Goal: Check status: Check status

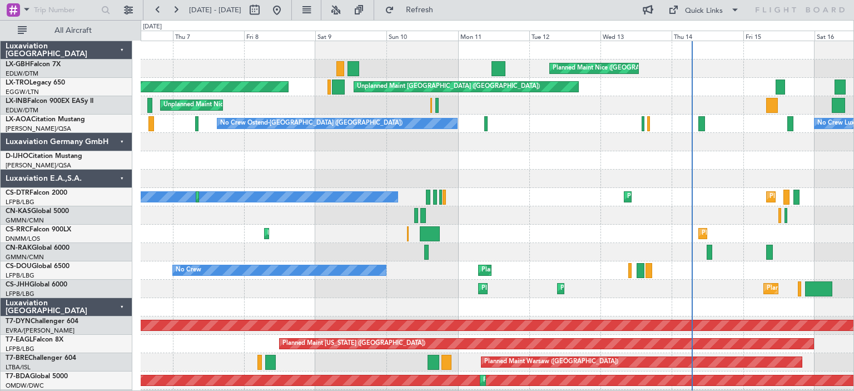
click at [854, 161] on div "Planned Maint Nice ([GEOGRAPHIC_DATA]) Unplanned Maint [GEOGRAPHIC_DATA] ([GEOG…" at bounding box center [427, 205] width 854 height 371
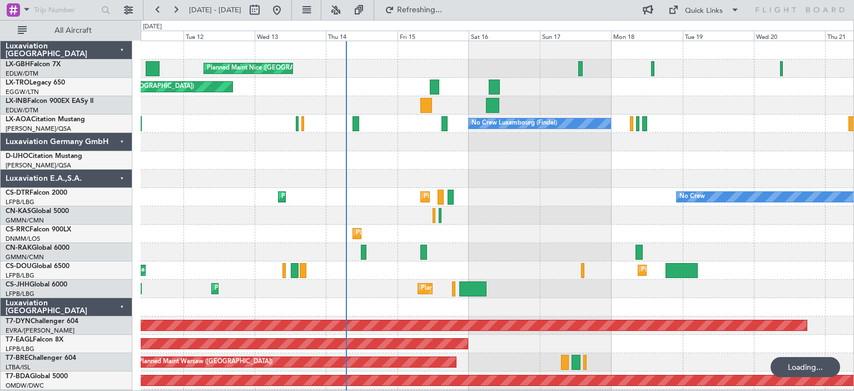
click at [311, 180] on div at bounding box center [497, 179] width 713 height 18
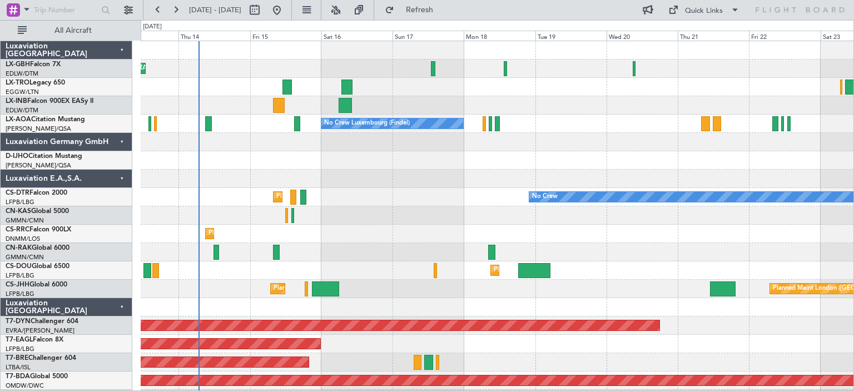
click at [520, 125] on div "No Crew Luxembourg (Findel) No Crew Sabadell No Crew Ostend-[GEOGRAPHIC_DATA] (…" at bounding box center [497, 124] width 713 height 18
